Goal: Information Seeking & Learning: Learn about a topic

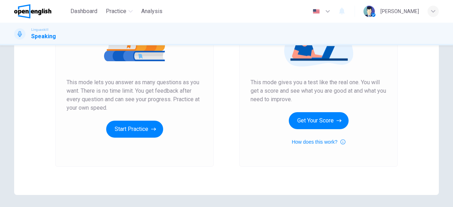
scroll to position [100, 0]
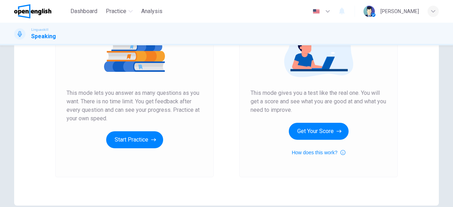
click at [307, 141] on div "Mock Test This mode gives you a test like the real one. You will get a score an…" at bounding box center [319, 81] width 136 height 152
click at [316, 138] on button "Get Your Score" at bounding box center [319, 131] width 60 height 17
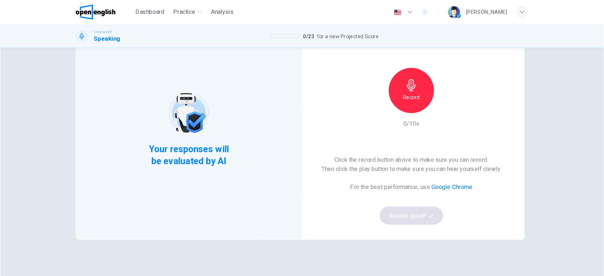
scroll to position [0, 0]
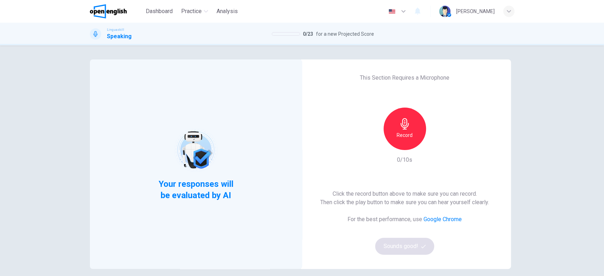
click at [407, 132] on h6 "Record" at bounding box center [405, 135] width 16 height 8
click at [402, 207] on button "Sounds good!" at bounding box center [404, 246] width 59 height 17
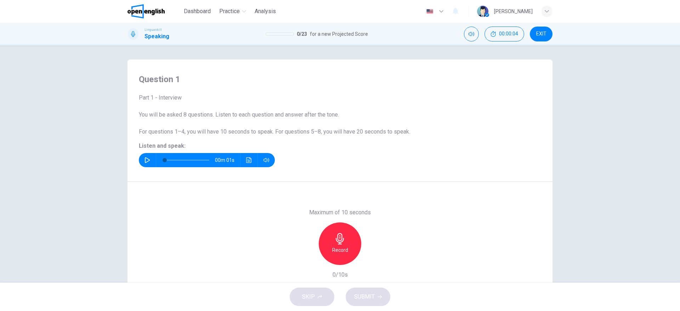
click at [453, 165] on div "Question 1 Part 1 - Interview You will be asked 8 questions. Listen to each que…" at bounding box center [340, 163] width 680 height 237
click at [330, 207] on div "Record" at bounding box center [340, 243] width 42 height 42
click at [372, 207] on span "SUBMIT" at bounding box center [364, 297] width 21 height 10
click at [305, 207] on icon "button" at bounding box center [307, 259] width 4 height 4
click at [146, 158] on icon "button" at bounding box center [147, 160] width 6 height 6
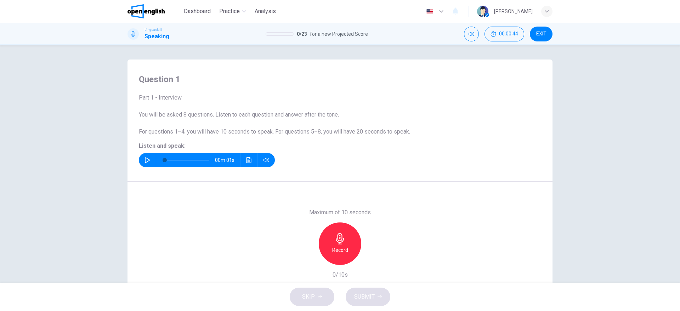
click at [340, 207] on icon "button" at bounding box center [339, 238] width 11 height 11
click at [346, 207] on div "Stop" at bounding box center [340, 243] width 42 height 42
click at [372, 207] on icon "button" at bounding box center [372, 259] width 7 height 7
click at [372, 207] on span "SUBMIT" at bounding box center [364, 297] width 21 height 10
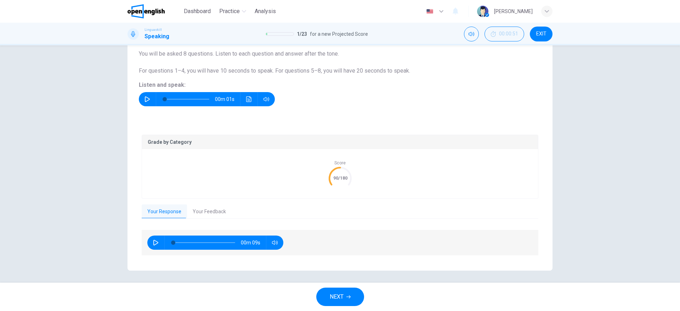
scroll to position [63, 0]
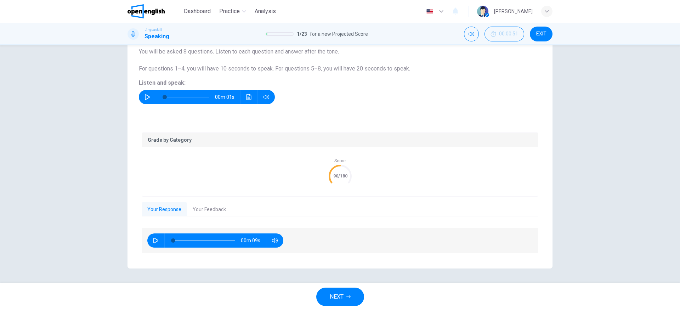
click at [351, 207] on button "NEXT" at bounding box center [340, 297] width 48 height 18
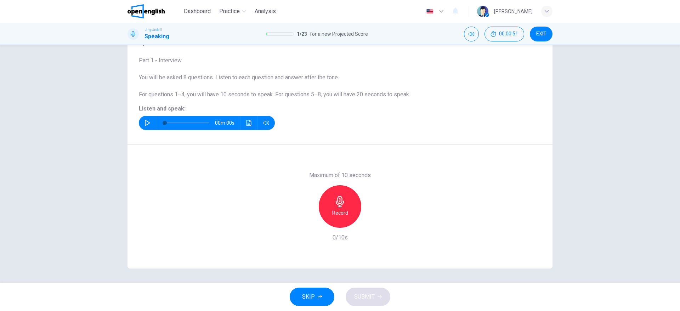
scroll to position [37, 0]
click at [145, 125] on icon "button" at bounding box center [147, 123] width 5 height 6
click at [335, 207] on h6 "Record" at bounding box center [340, 213] width 16 height 8
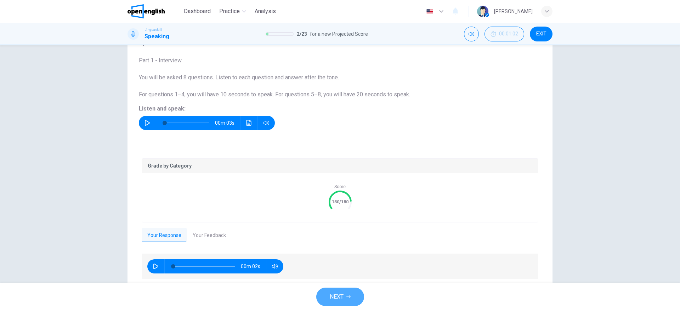
click at [347, 207] on icon "button" at bounding box center [348, 297] width 4 height 4
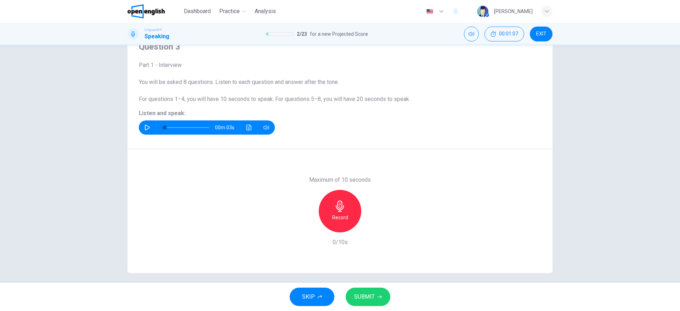
scroll to position [30, 0]
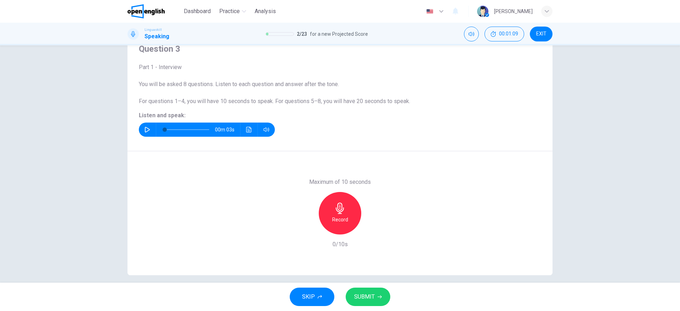
click at [148, 130] on button "button" at bounding box center [147, 130] width 11 height 14
click at [327, 199] on div "Record" at bounding box center [340, 213] width 42 height 42
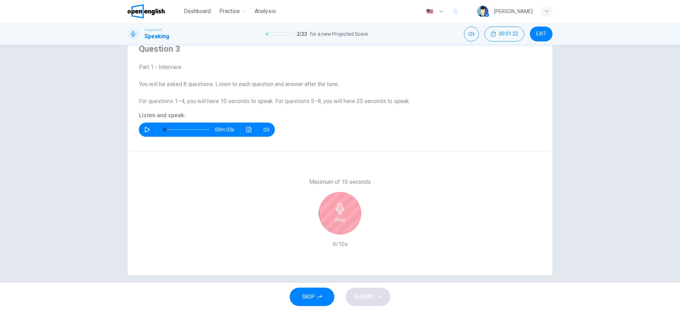
click at [341, 207] on div "Stop" at bounding box center [340, 213] width 42 height 42
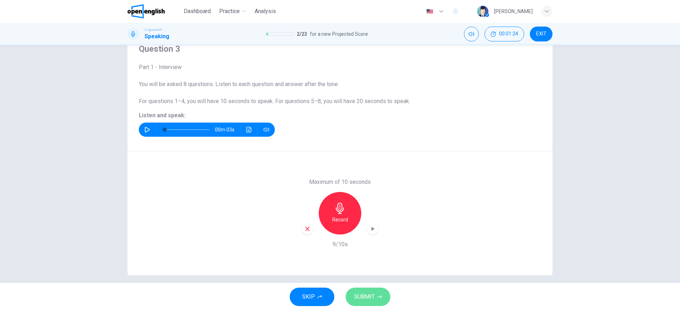
click at [365, 207] on span "SUBMIT" at bounding box center [364, 297] width 21 height 10
click at [371, 207] on icon "button" at bounding box center [372, 228] width 7 height 7
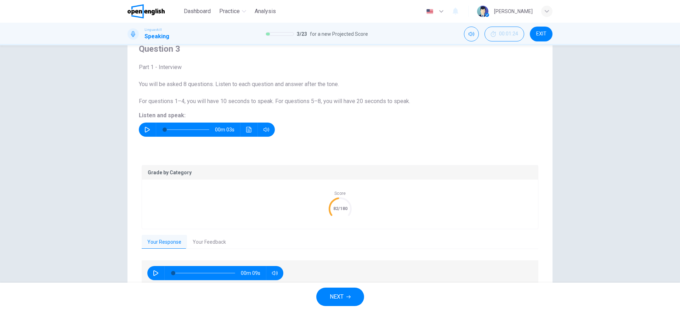
scroll to position [63, 0]
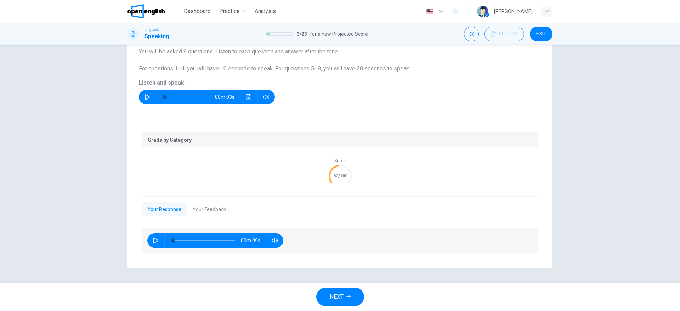
click at [206, 207] on button "Your Feedback" at bounding box center [209, 209] width 45 height 15
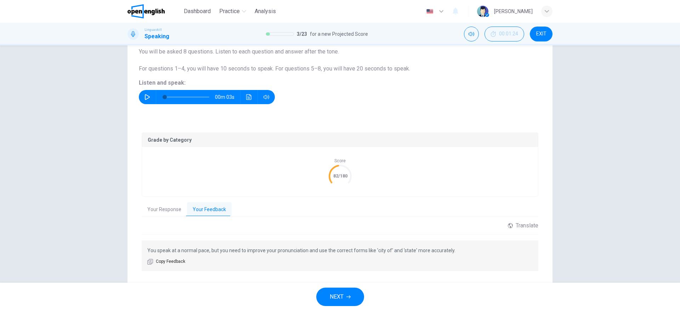
click at [352, 207] on button "NEXT" at bounding box center [340, 297] width 48 height 18
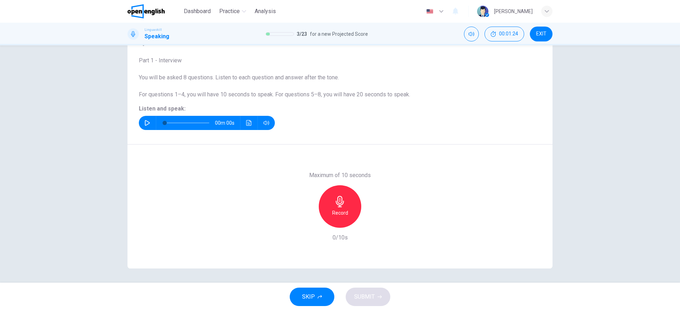
scroll to position [37, 0]
click at [144, 123] on icon "button" at bounding box center [147, 123] width 6 height 6
click at [336, 200] on icon "button" at bounding box center [340, 201] width 8 height 11
click at [347, 207] on div "Stop" at bounding box center [340, 206] width 42 height 42
click at [364, 207] on span "SUBMIT" at bounding box center [364, 297] width 21 height 10
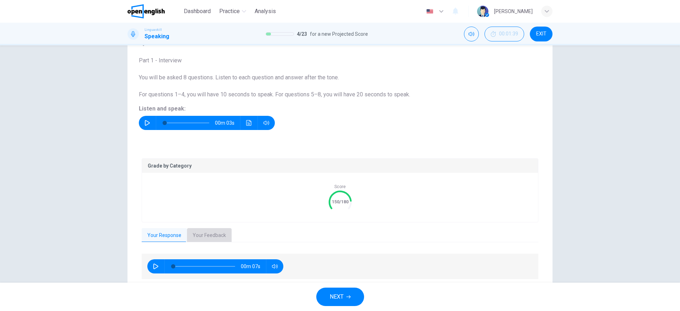
click at [212, 207] on button "Your Feedback" at bounding box center [209, 235] width 45 height 15
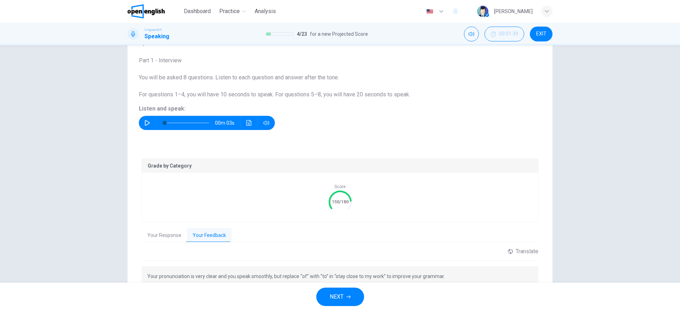
scroll to position [80, 0]
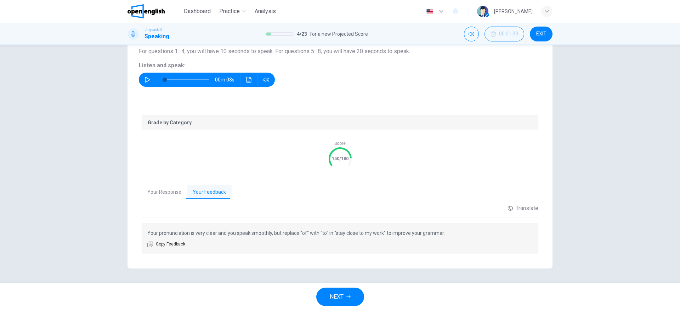
click at [344, 207] on button "NEXT" at bounding box center [340, 297] width 48 height 18
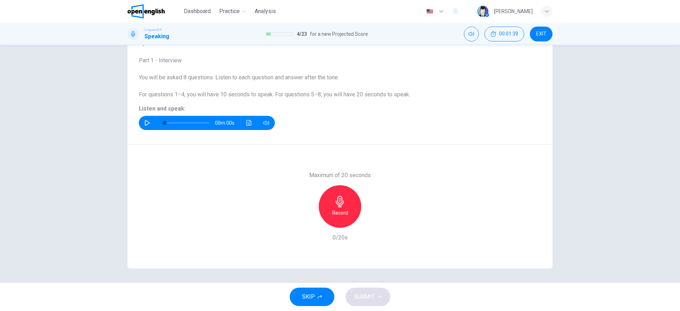
scroll to position [37, 0]
click at [145, 126] on button "button" at bounding box center [147, 123] width 11 height 14
click at [334, 207] on h6 "Record" at bounding box center [340, 213] width 16 height 8
click at [339, 205] on icon "button" at bounding box center [339, 201] width 11 height 11
click at [368, 207] on span "SUBMIT" at bounding box center [364, 297] width 21 height 10
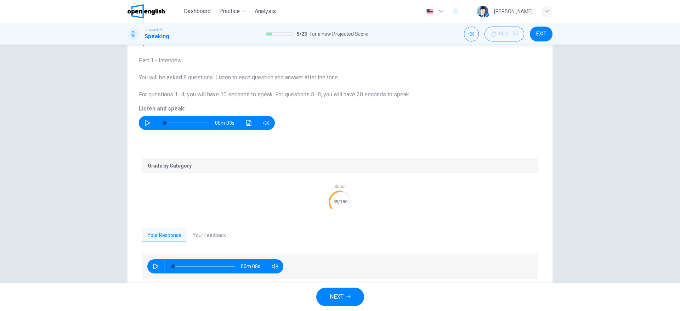
click at [209, 207] on button "Your Feedback" at bounding box center [209, 235] width 45 height 15
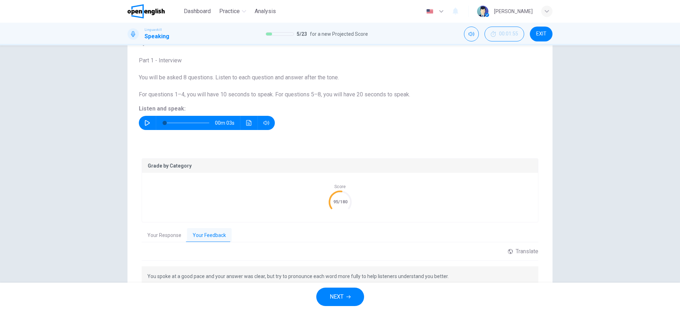
scroll to position [80, 0]
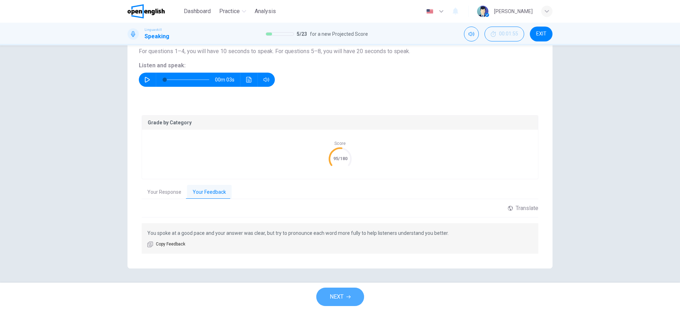
click at [340, 207] on span "NEXT" at bounding box center [337, 297] width 14 height 10
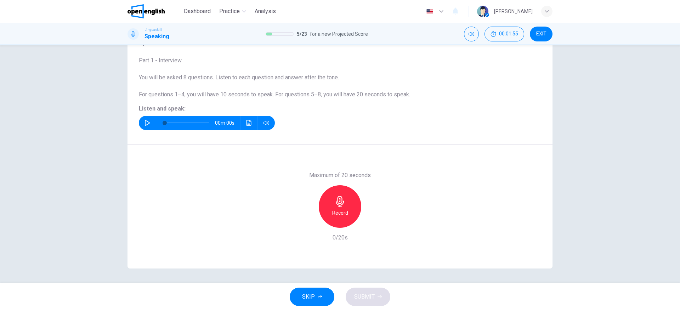
scroll to position [37, 0]
click at [144, 124] on icon "button" at bounding box center [147, 123] width 6 height 6
click at [336, 207] on div "Record" at bounding box center [340, 206] width 42 height 42
click at [325, 207] on div "Stop" at bounding box center [340, 206] width 42 height 42
click at [360, 207] on span "SUBMIT" at bounding box center [364, 297] width 21 height 10
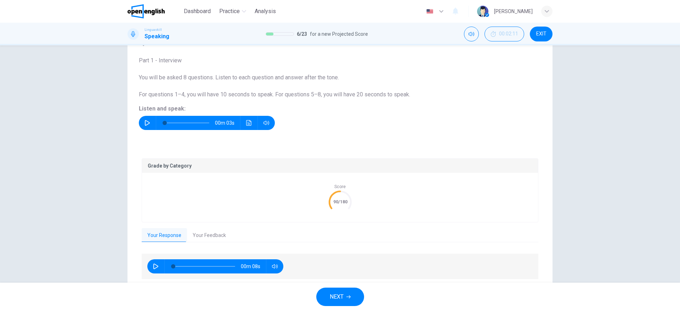
click at [225, 207] on button "Your Feedback" at bounding box center [209, 235] width 45 height 15
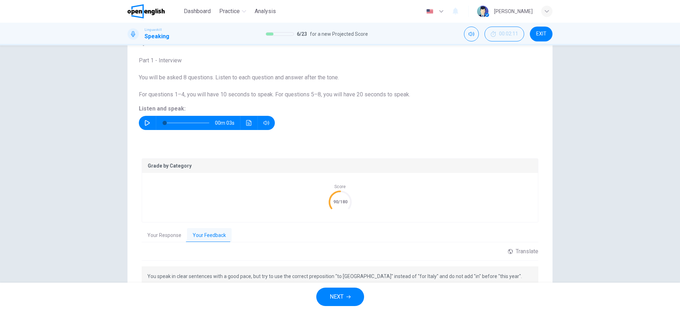
scroll to position [80, 0]
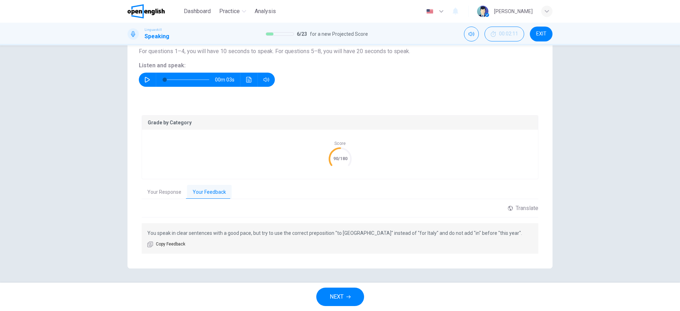
click at [339, 207] on span "NEXT" at bounding box center [337, 297] width 14 height 10
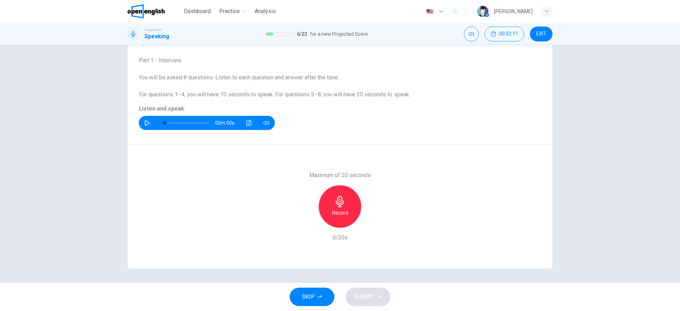
scroll to position [37, 0]
click at [144, 125] on icon "button" at bounding box center [147, 123] width 6 height 6
click at [347, 204] on div "Record" at bounding box center [340, 206] width 42 height 42
click at [325, 207] on div "Stop" at bounding box center [340, 206] width 42 height 42
click at [365, 207] on span "SUBMIT" at bounding box center [364, 297] width 21 height 10
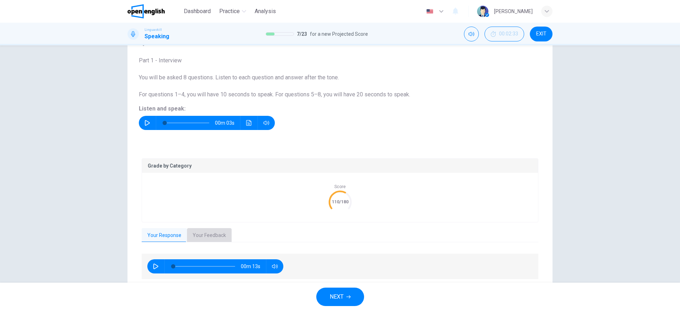
click at [214, 207] on button "Your Feedback" at bounding box center [209, 235] width 45 height 15
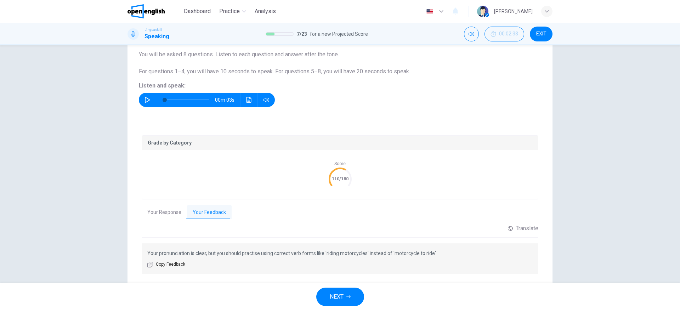
scroll to position [80, 0]
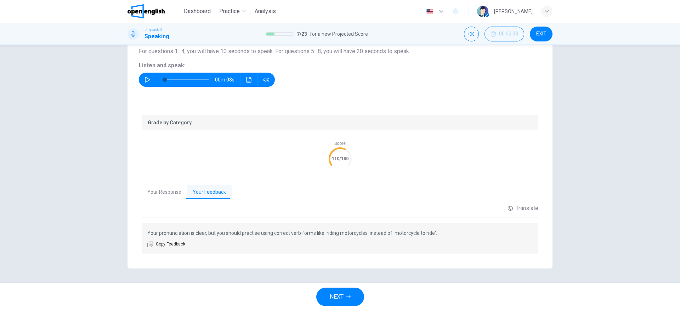
click at [343, 207] on span "NEXT" at bounding box center [337, 297] width 14 height 10
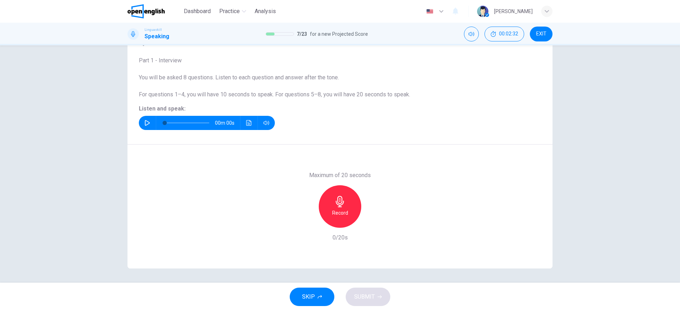
scroll to position [37, 0]
click at [144, 123] on icon "button" at bounding box center [147, 123] width 6 height 6
type input "*"
click at [338, 207] on div "Record" at bounding box center [340, 206] width 42 height 42
click at [354, 207] on div "Stop" at bounding box center [340, 206] width 42 height 42
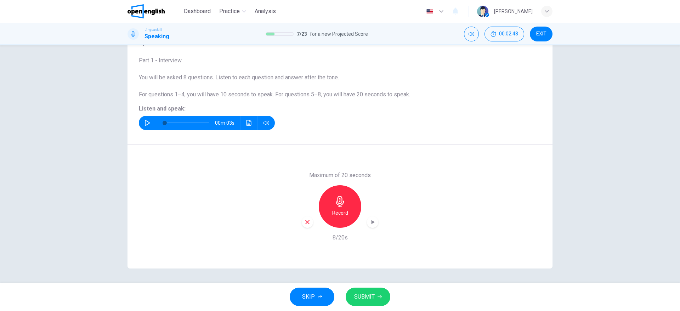
click at [371, 207] on span "SUBMIT" at bounding box center [364, 297] width 21 height 10
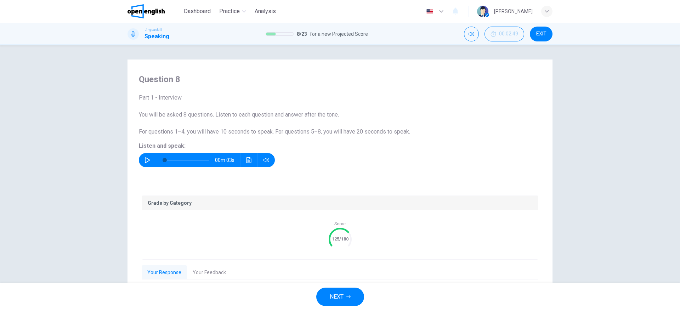
scroll to position [53, 0]
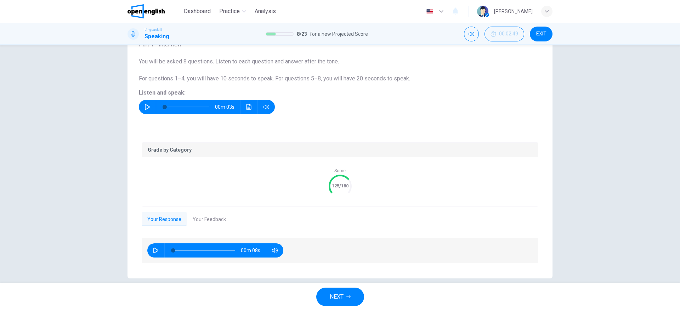
click at [196, 207] on button "Your Feedback" at bounding box center [209, 219] width 45 height 15
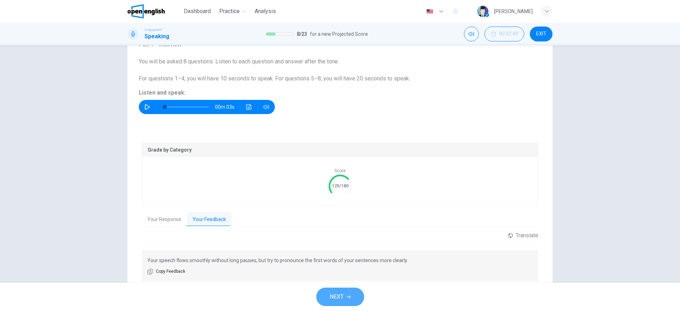
click at [339, 207] on span "NEXT" at bounding box center [337, 297] width 14 height 10
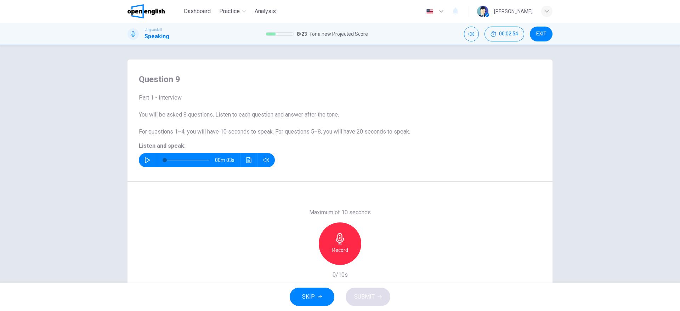
scroll to position [37, 0]
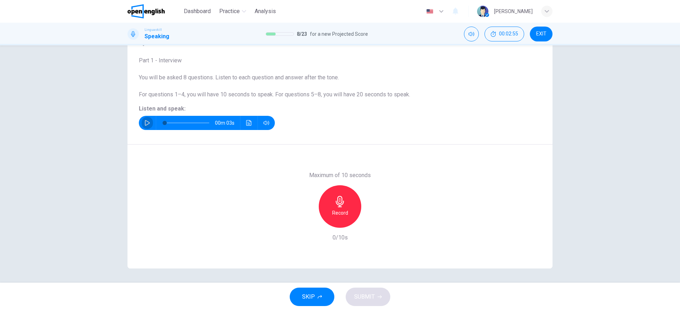
click at [147, 123] on icon "button" at bounding box center [147, 123] width 6 height 6
type input "*"
click at [333, 207] on h6 "Record" at bounding box center [340, 213] width 16 height 8
click at [346, 206] on div "Stop" at bounding box center [340, 206] width 42 height 42
click at [371, 207] on span "SUBMIT" at bounding box center [364, 297] width 21 height 10
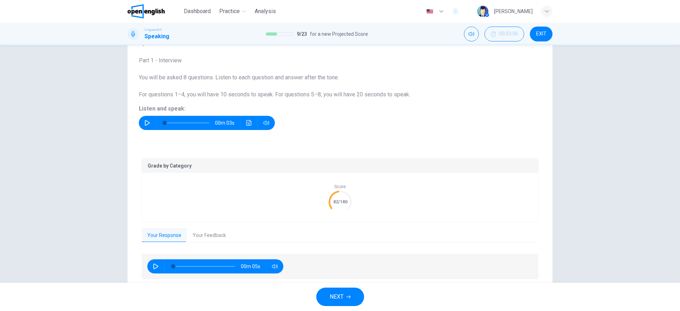
click at [217, 207] on button "Your Feedback" at bounding box center [209, 235] width 45 height 15
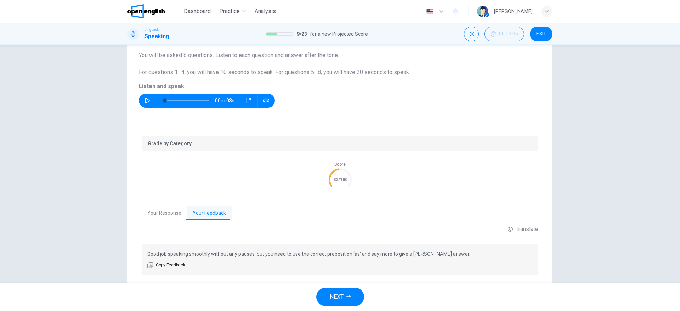
scroll to position [80, 0]
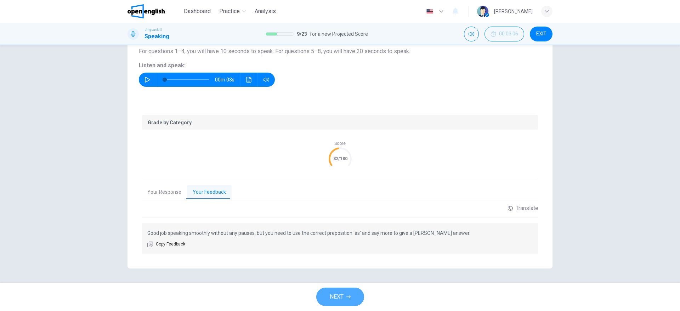
click at [339, 207] on span "NEXT" at bounding box center [337, 297] width 14 height 10
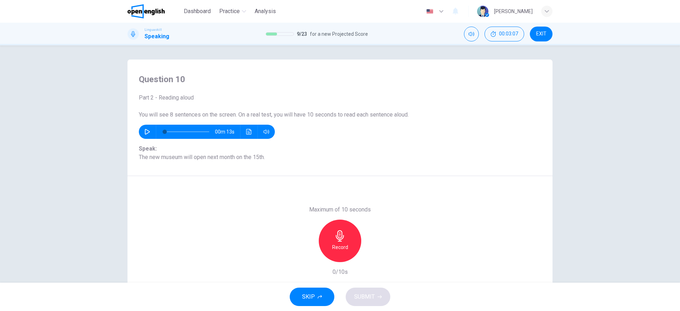
click at [144, 133] on icon "button" at bounding box center [147, 132] width 6 height 6
type input "*"
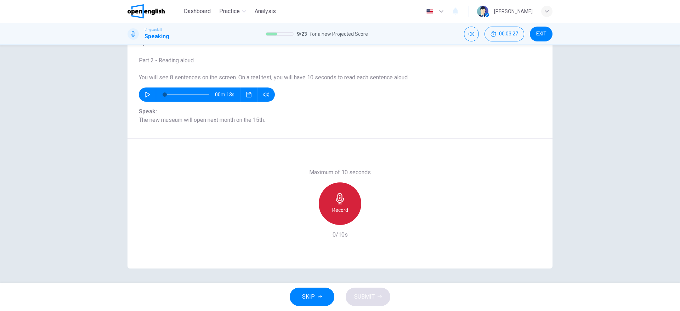
click at [341, 203] on icon "button" at bounding box center [339, 198] width 11 height 11
click at [346, 206] on div "Stop" at bounding box center [340, 203] width 42 height 42
click at [372, 207] on span "SUBMIT" at bounding box center [364, 297] width 21 height 10
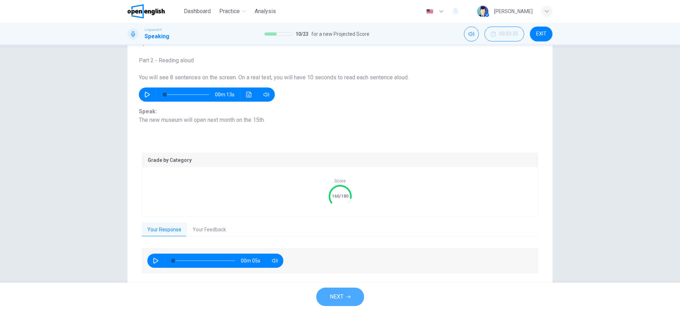
click at [334, 207] on span "NEXT" at bounding box center [337, 297] width 14 height 10
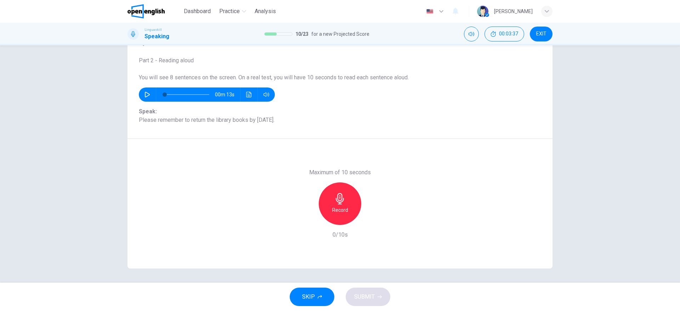
click at [344, 204] on div "Record" at bounding box center [340, 203] width 42 height 42
click at [336, 206] on h6 "Stop" at bounding box center [340, 210] width 11 height 8
click at [362, 207] on span "SUBMIT" at bounding box center [364, 297] width 21 height 10
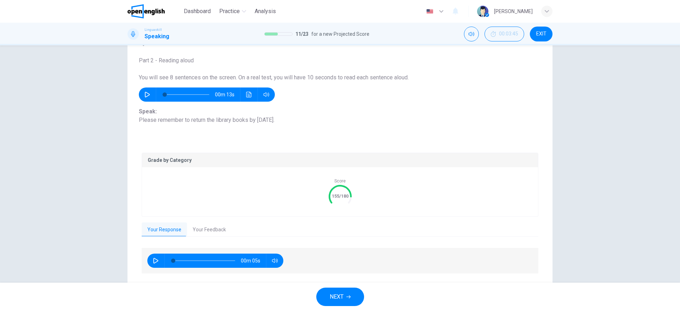
click at [337, 207] on span "NEXT" at bounding box center [337, 297] width 14 height 10
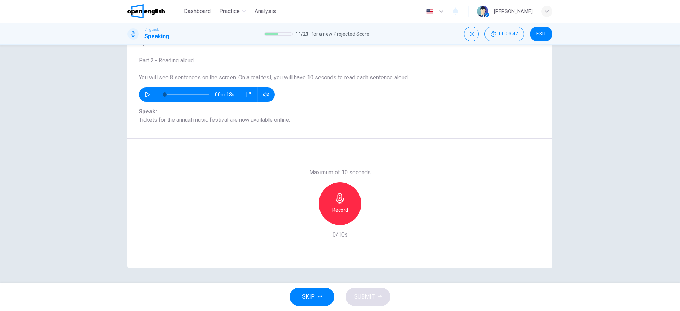
click at [333, 205] on div "Record" at bounding box center [340, 203] width 42 height 42
click at [345, 204] on div "Stop" at bounding box center [340, 203] width 42 height 42
click at [366, 207] on span "SUBMIT" at bounding box center [364, 297] width 21 height 10
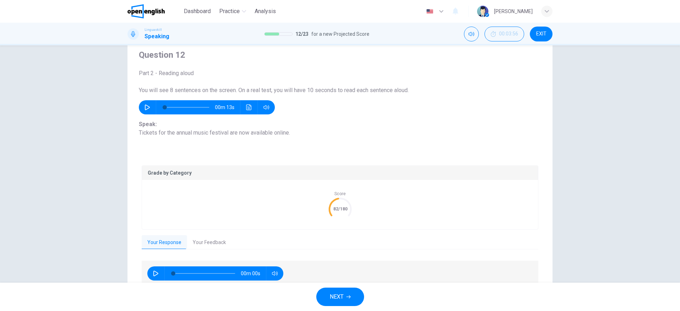
scroll to position [23, 0]
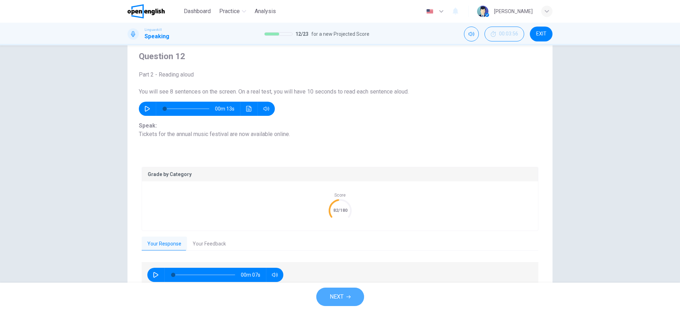
click at [348, 207] on button "NEXT" at bounding box center [340, 297] width 48 height 18
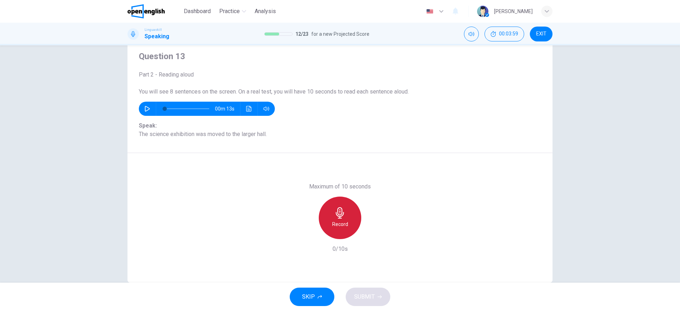
click at [346, 207] on div "Record" at bounding box center [340, 218] width 42 height 42
click at [348, 207] on div "Stop" at bounding box center [340, 218] width 42 height 42
click at [358, 207] on span "SUBMIT" at bounding box center [364, 297] width 21 height 10
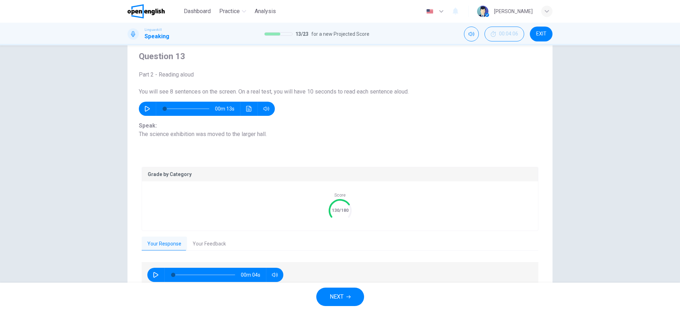
click at [340, 207] on span "NEXT" at bounding box center [337, 297] width 14 height 10
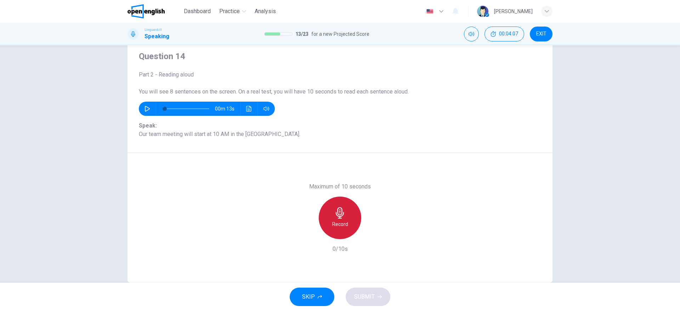
click at [343, 207] on div "Record" at bounding box center [340, 218] width 42 height 42
click at [346, 207] on div "Stop" at bounding box center [340, 218] width 42 height 42
click at [362, 207] on span "SUBMIT" at bounding box center [364, 297] width 21 height 10
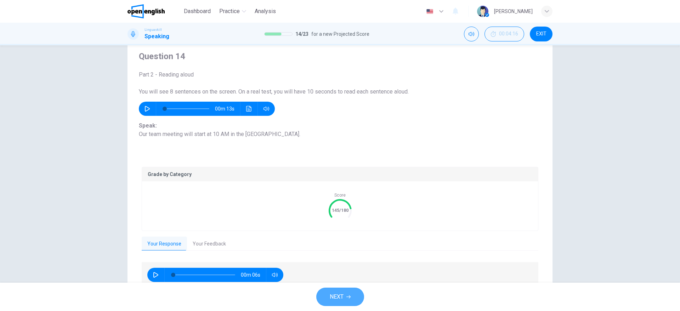
click at [333, 207] on span "NEXT" at bounding box center [337, 297] width 14 height 10
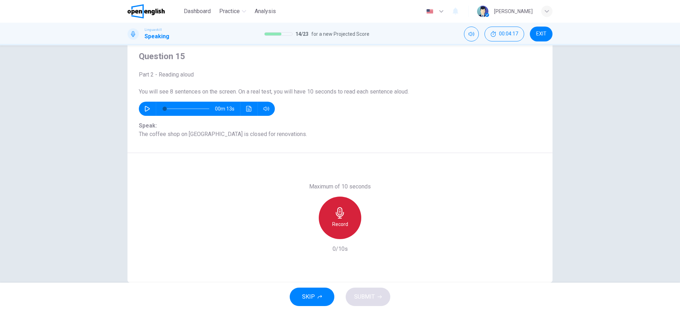
click at [340, 207] on icon "button" at bounding box center [340, 212] width 8 height 11
click at [339, 207] on icon "button" at bounding box center [339, 212] width 11 height 11
click at [374, 207] on span "SUBMIT" at bounding box center [364, 297] width 21 height 10
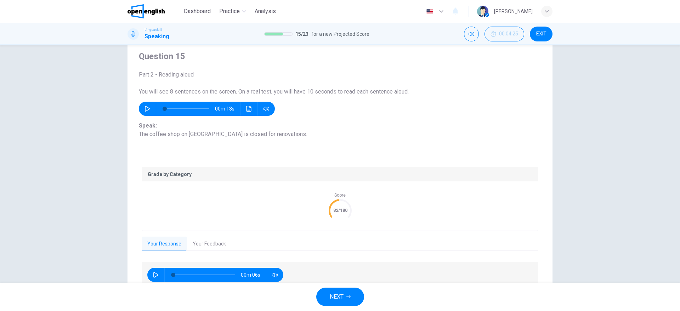
click at [352, 207] on button "NEXT" at bounding box center [340, 297] width 48 height 18
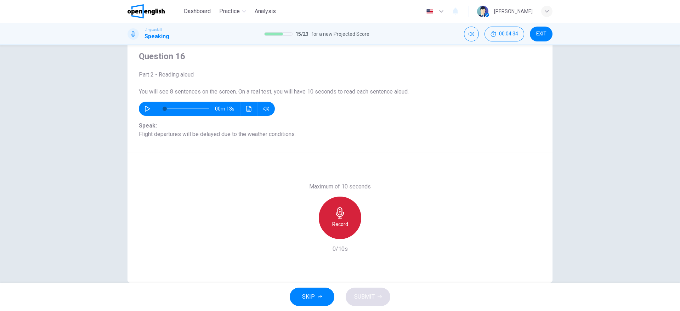
click at [344, 207] on div "Record" at bounding box center [340, 218] width 42 height 42
click at [349, 207] on div "Stop" at bounding box center [340, 218] width 42 height 42
click at [370, 207] on span "SUBMIT" at bounding box center [364, 297] width 21 height 10
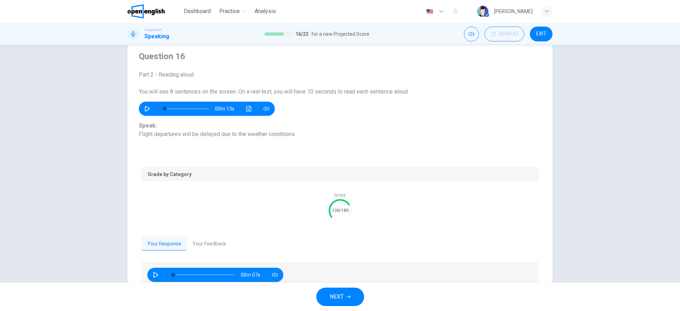
click at [346, 207] on button "NEXT" at bounding box center [340, 297] width 48 height 18
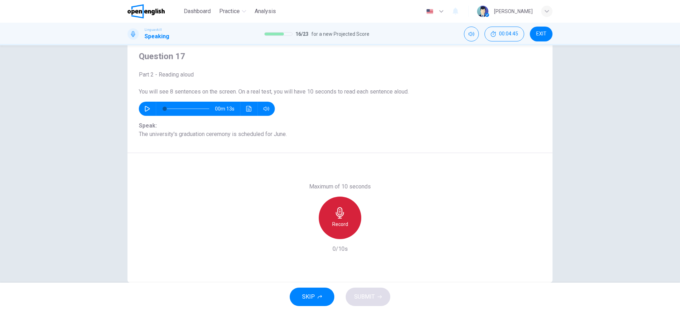
click at [349, 207] on div "Record" at bounding box center [340, 218] width 42 height 42
click at [348, 207] on div "Stop" at bounding box center [340, 218] width 42 height 42
click at [367, 207] on span "SUBMIT" at bounding box center [364, 297] width 21 height 10
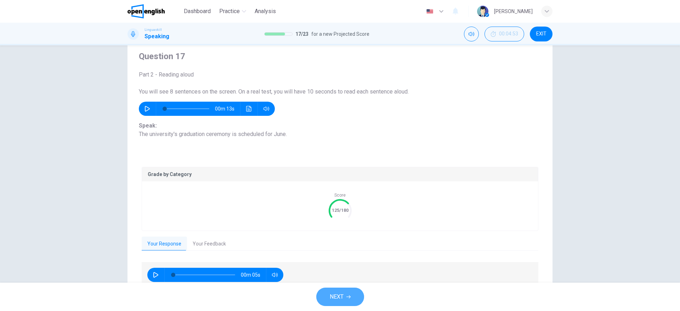
click at [336, 207] on span "NEXT" at bounding box center [337, 297] width 14 height 10
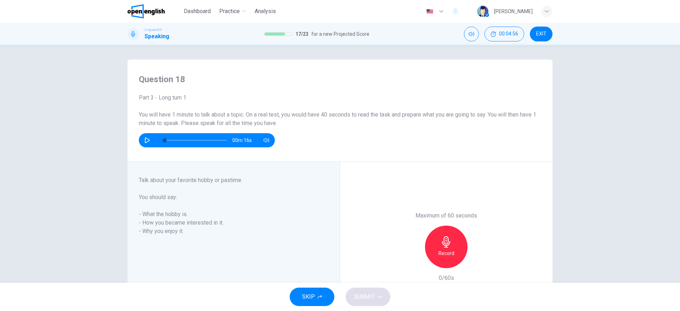
scroll to position [53, 0]
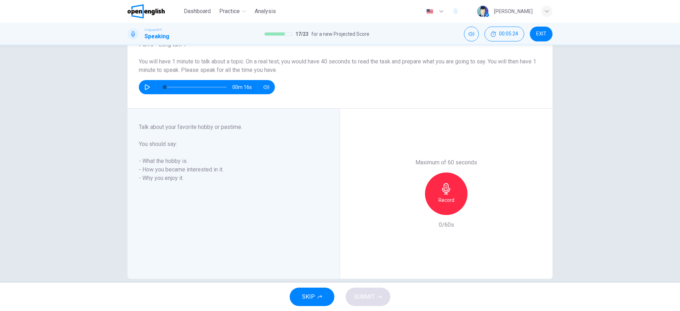
click at [144, 86] on icon "button" at bounding box center [147, 87] width 6 height 6
type input "*"
click at [447, 194] on div "Record" at bounding box center [446, 193] width 42 height 42
click at [443, 206] on div "Stop" at bounding box center [446, 193] width 42 height 42
click at [371, 207] on span "SUBMIT" at bounding box center [364, 297] width 21 height 10
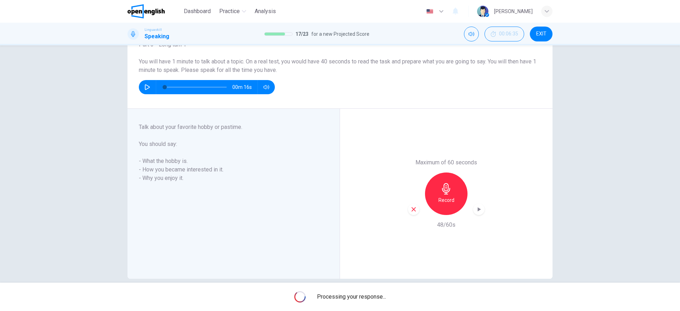
scroll to position [63, 0]
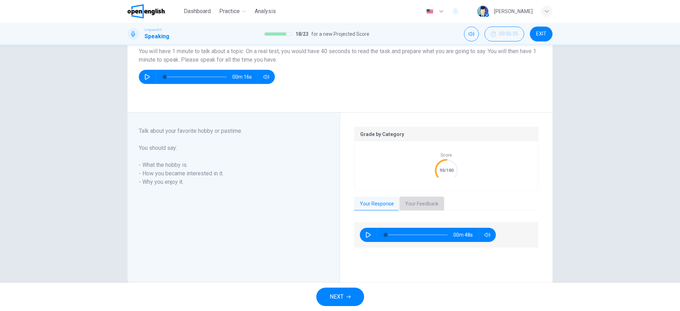
click at [414, 200] on button "Your Feedback" at bounding box center [421, 204] width 45 height 15
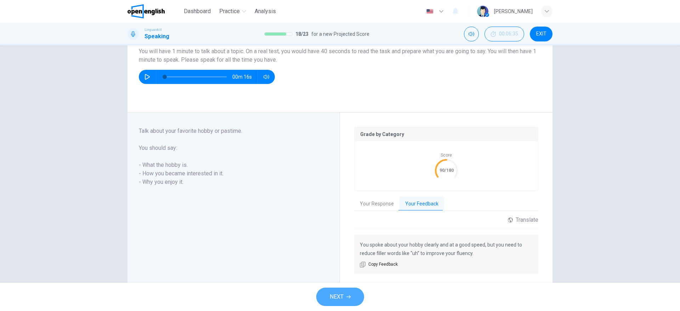
click at [348, 207] on icon "button" at bounding box center [348, 296] width 4 height 3
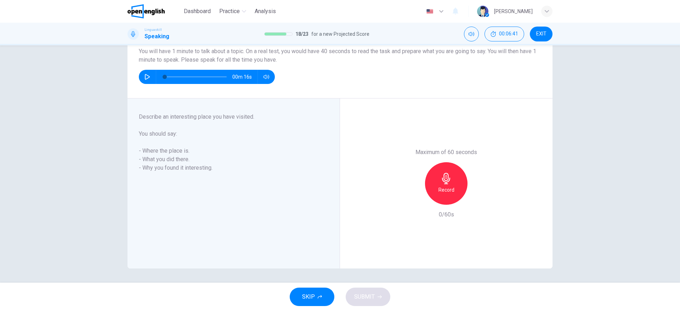
click at [453, 187] on div "Record" at bounding box center [446, 183] width 42 height 42
click at [453, 189] on div "Stop" at bounding box center [446, 183] width 42 height 42
click at [360, 207] on button "SUBMIT" at bounding box center [368, 297] width 45 height 18
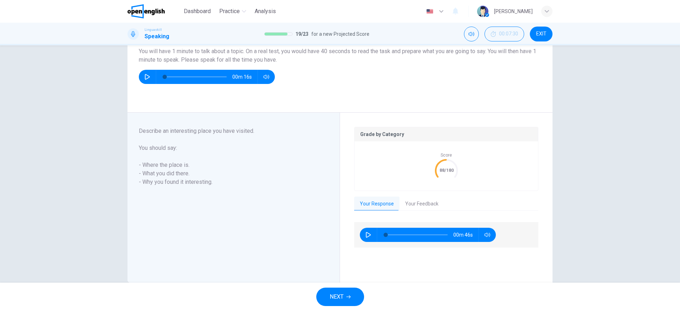
click at [348, 207] on button "NEXT" at bounding box center [340, 297] width 48 height 18
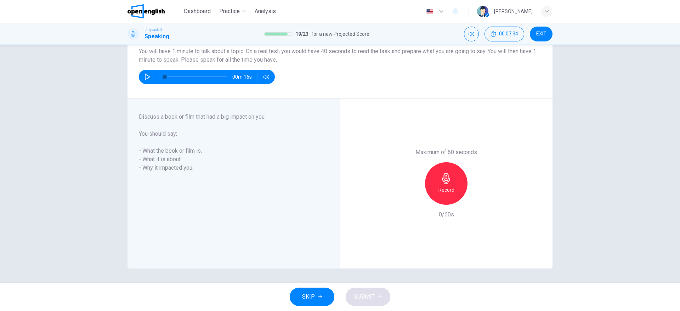
click at [447, 180] on icon "button" at bounding box center [446, 178] width 8 height 11
click at [443, 187] on h6 "Stop" at bounding box center [446, 190] width 11 height 8
click at [382, 207] on button "SUBMIT" at bounding box center [368, 297] width 45 height 18
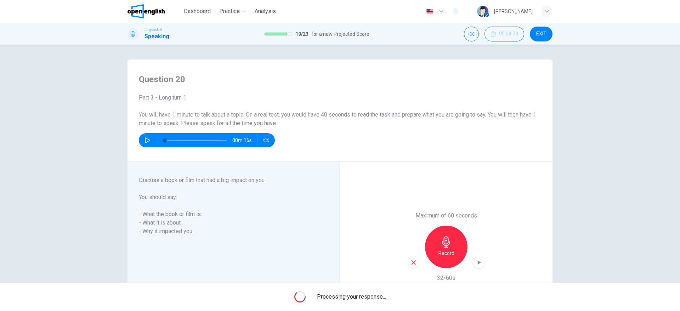
scroll to position [53, 0]
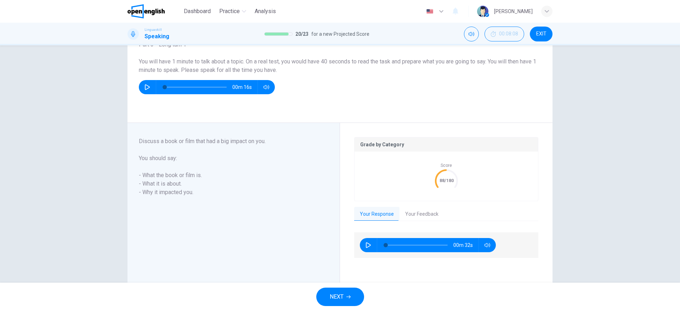
click at [332, 207] on span "NEXT" at bounding box center [337, 297] width 14 height 10
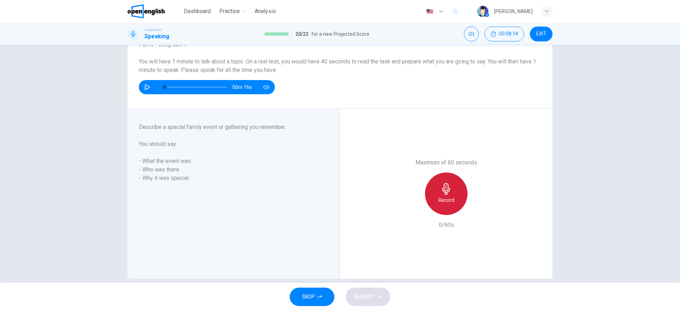
click at [445, 187] on icon "button" at bounding box center [446, 188] width 11 height 11
click at [447, 188] on icon "button" at bounding box center [446, 188] width 8 height 11
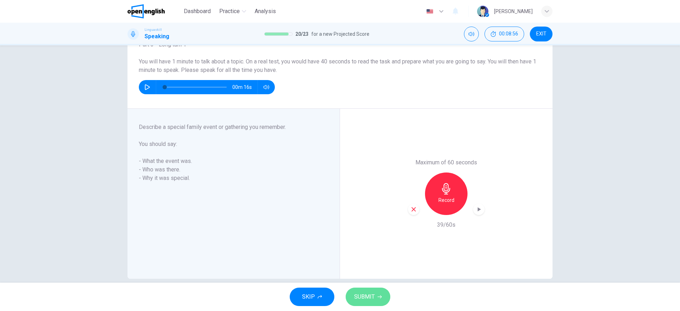
click at [368, 207] on span "SUBMIT" at bounding box center [364, 297] width 21 height 10
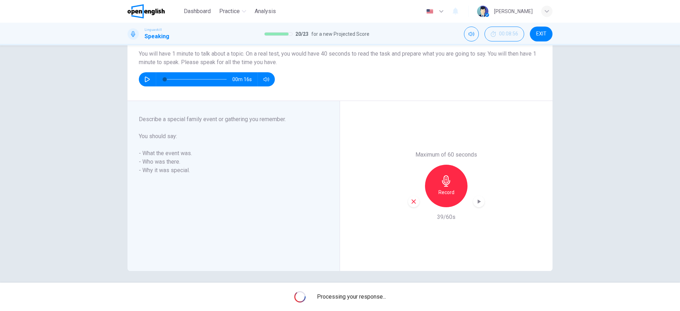
scroll to position [63, 0]
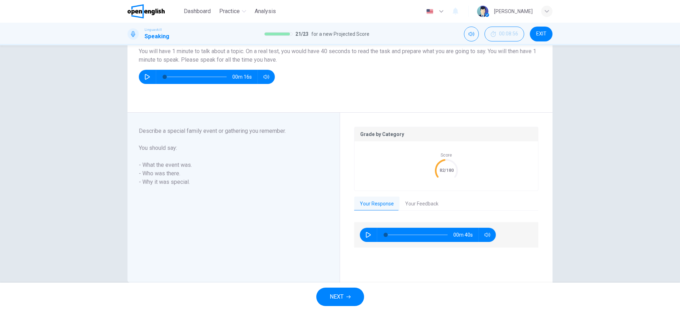
click at [418, 201] on button "Your Feedback" at bounding box center [421, 204] width 45 height 15
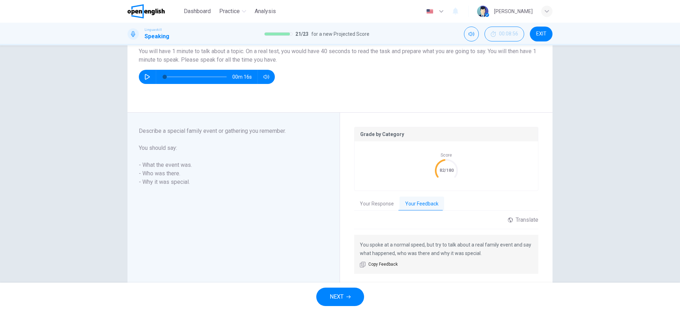
click at [348, 207] on icon "button" at bounding box center [348, 297] width 4 height 4
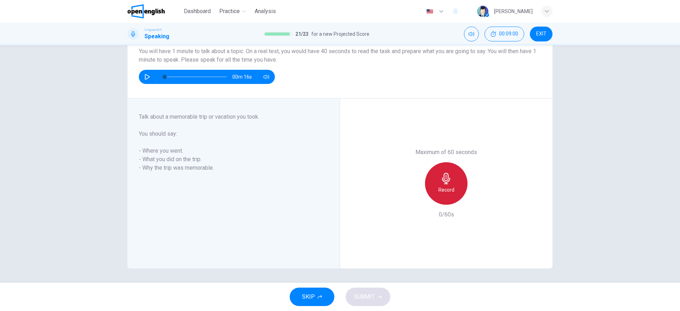
click at [443, 184] on icon "button" at bounding box center [446, 178] width 8 height 11
click at [437, 191] on div "Stop" at bounding box center [446, 183] width 42 height 42
click at [374, 207] on button "SUBMIT" at bounding box center [368, 297] width 45 height 18
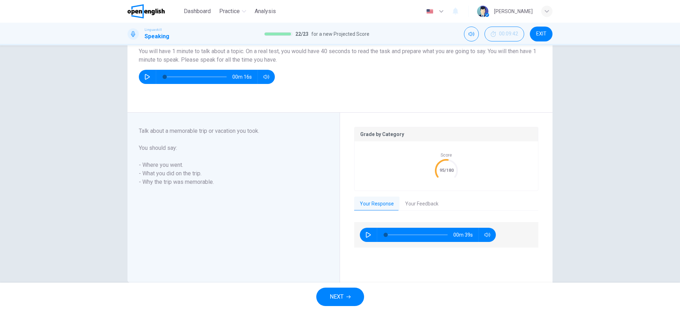
click at [338, 207] on span "NEXT" at bounding box center [337, 297] width 14 height 10
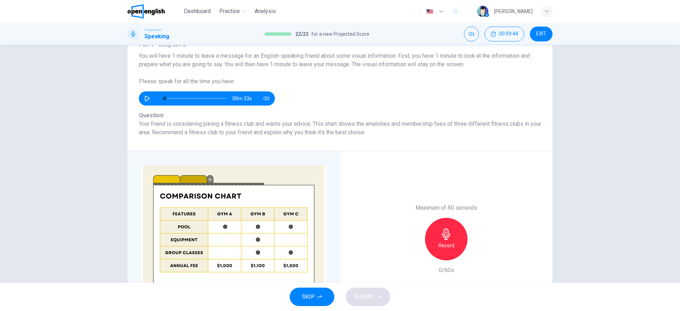
scroll to position [0, 0]
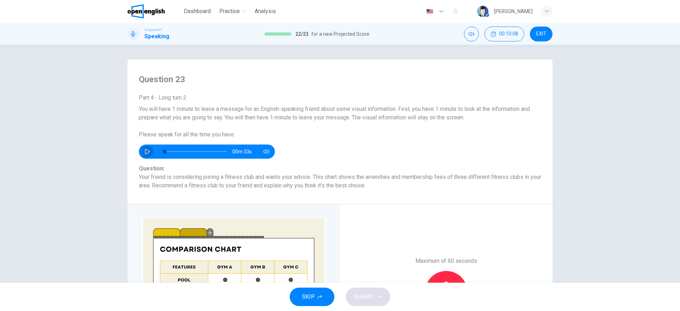
click at [146, 152] on icon "button" at bounding box center [147, 152] width 6 height 6
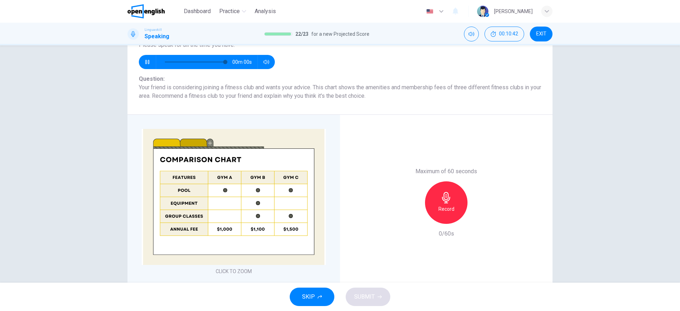
scroll to position [106, 0]
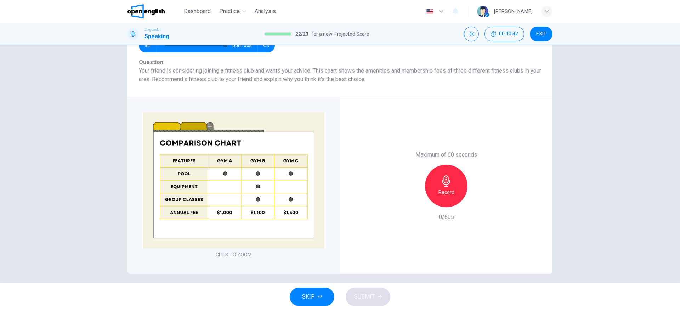
type input "*"
click at [452, 195] on div "Record" at bounding box center [446, 186] width 42 height 42
click at [450, 187] on div "Stop" at bounding box center [446, 186] width 42 height 42
click at [368, 207] on span "SUBMIT" at bounding box center [364, 297] width 21 height 10
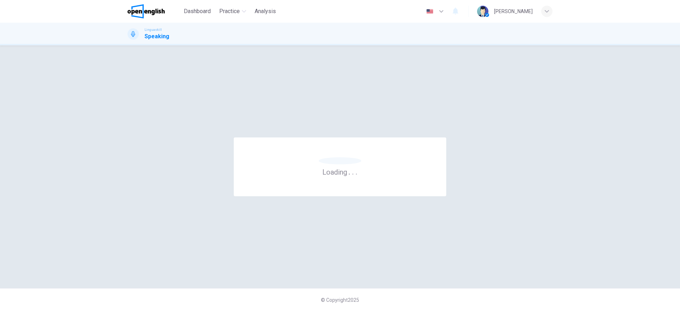
scroll to position [0, 0]
